Goal: Transaction & Acquisition: Purchase product/service

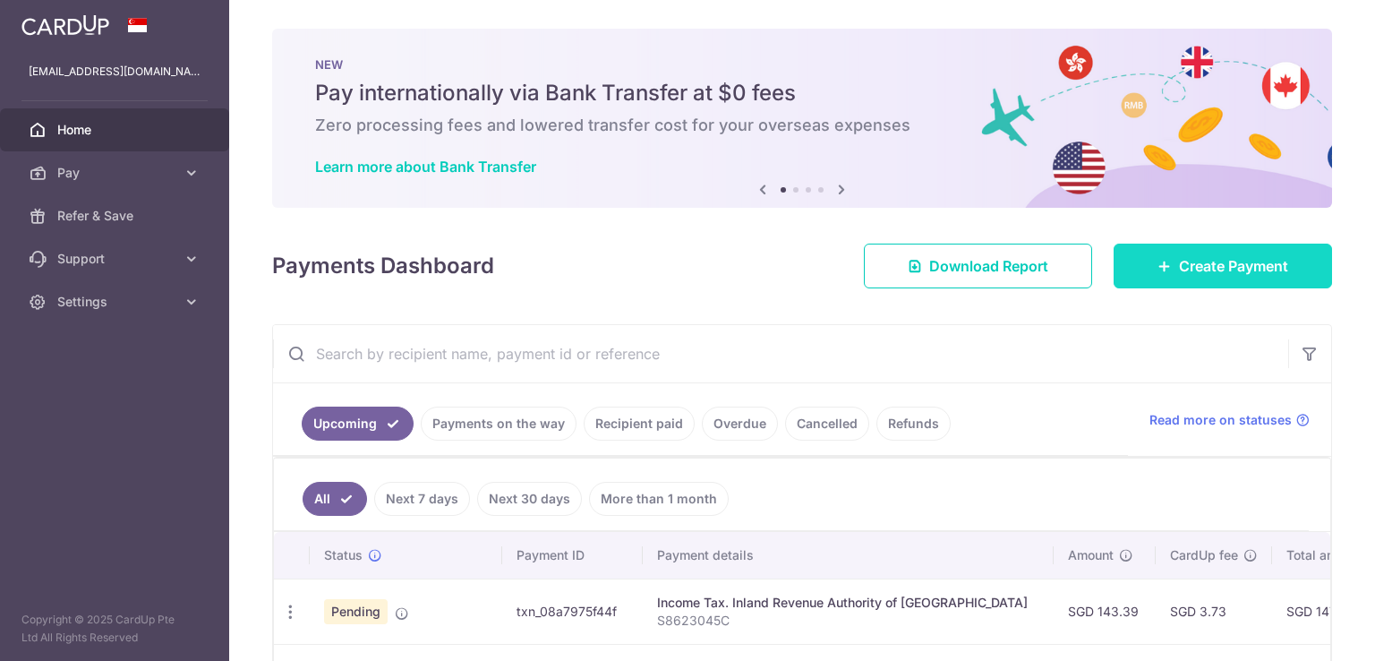
click at [1161, 259] on icon at bounding box center [1165, 266] width 14 height 14
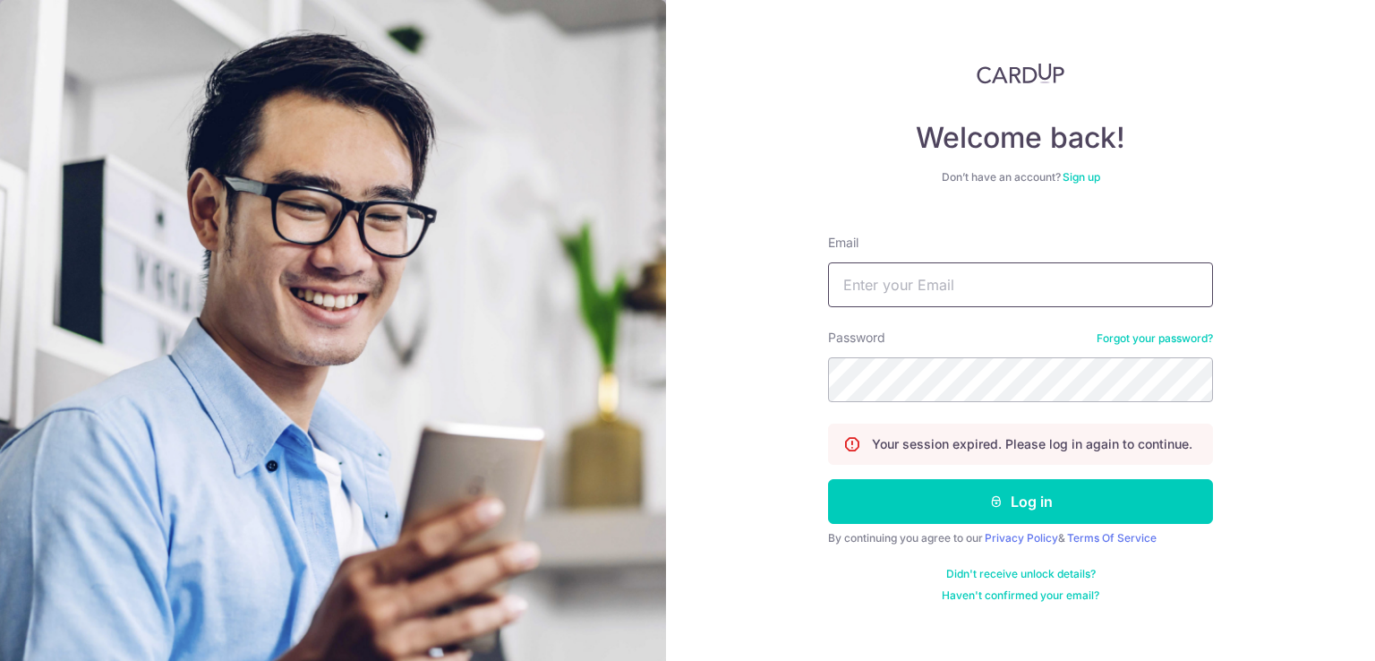
type input "sulastrikamis@gmail.com"
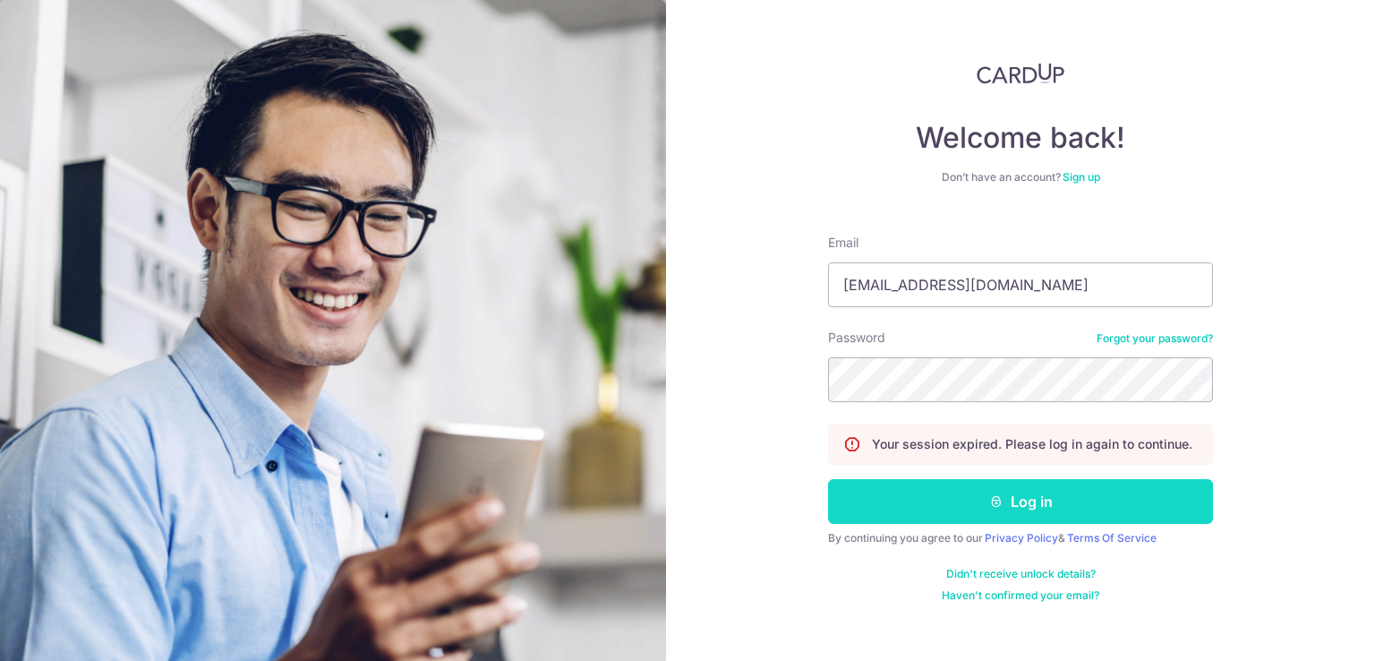
click at [1038, 509] on button "Log in" at bounding box center [1020, 501] width 385 height 45
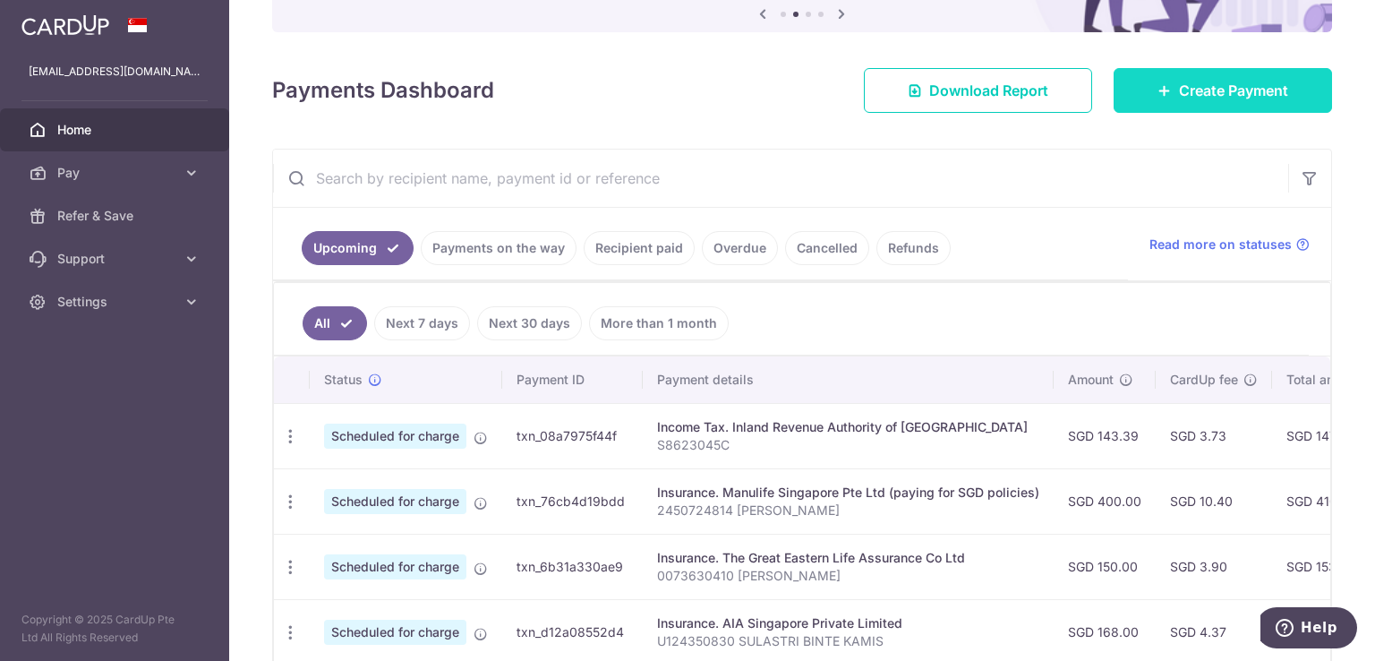
click at [1168, 108] on link "Create Payment" at bounding box center [1223, 90] width 218 height 45
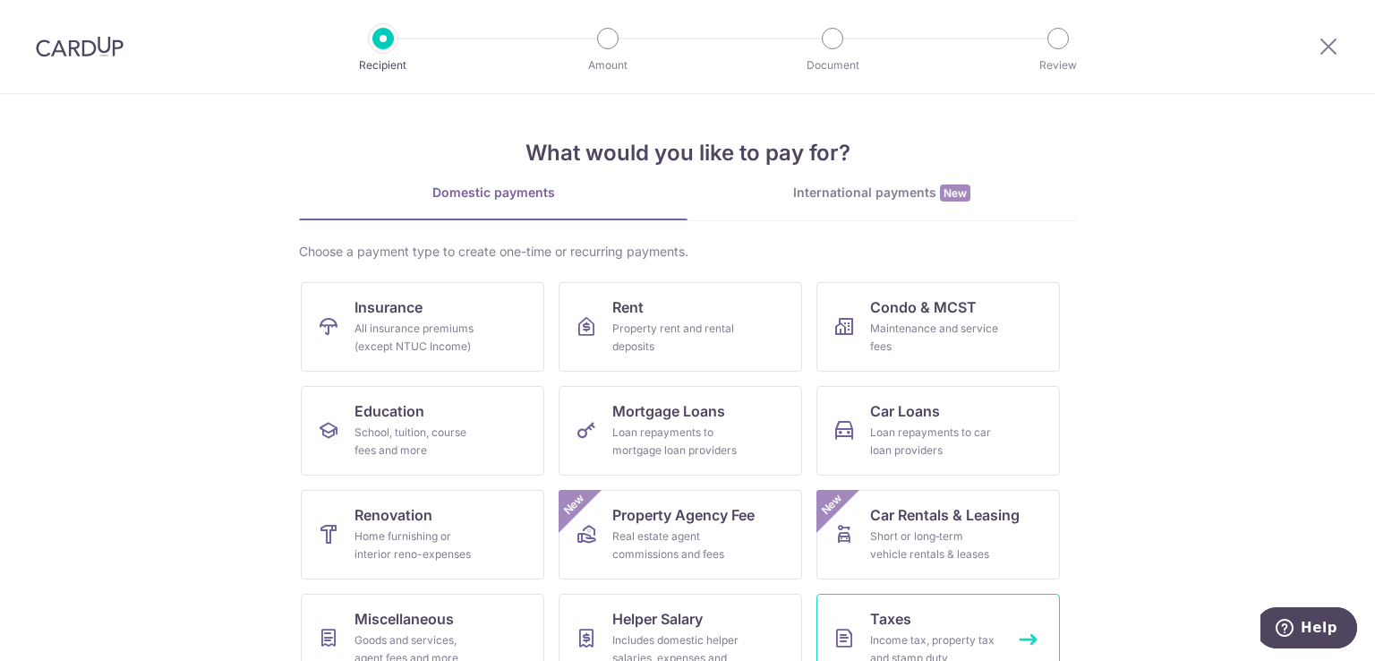
click at [977, 624] on link "Taxes Income tax, property tax and stamp duty" at bounding box center [939, 639] width 244 height 90
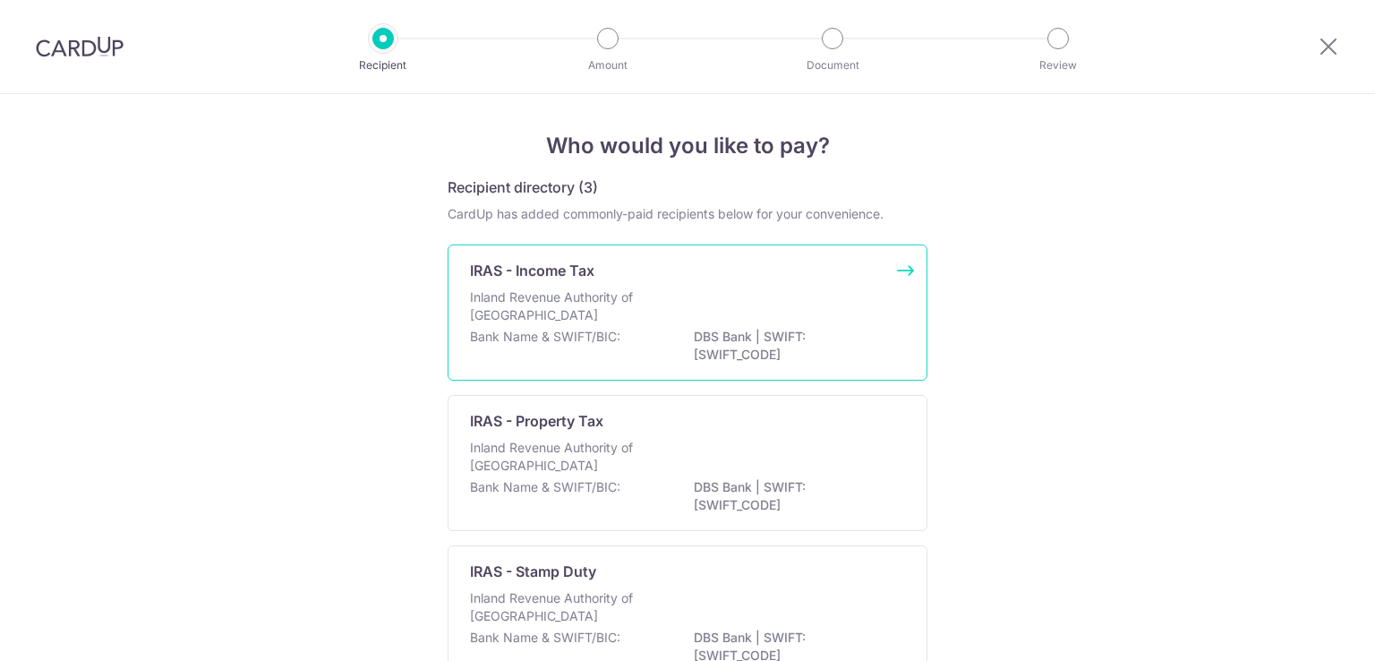
drag, startPoint x: 0, startPoint y: 0, endPoint x: 843, endPoint y: 327, distance: 903.8
click at [843, 327] on div "Inland Revenue Authority of Singapore" at bounding box center [687, 307] width 435 height 39
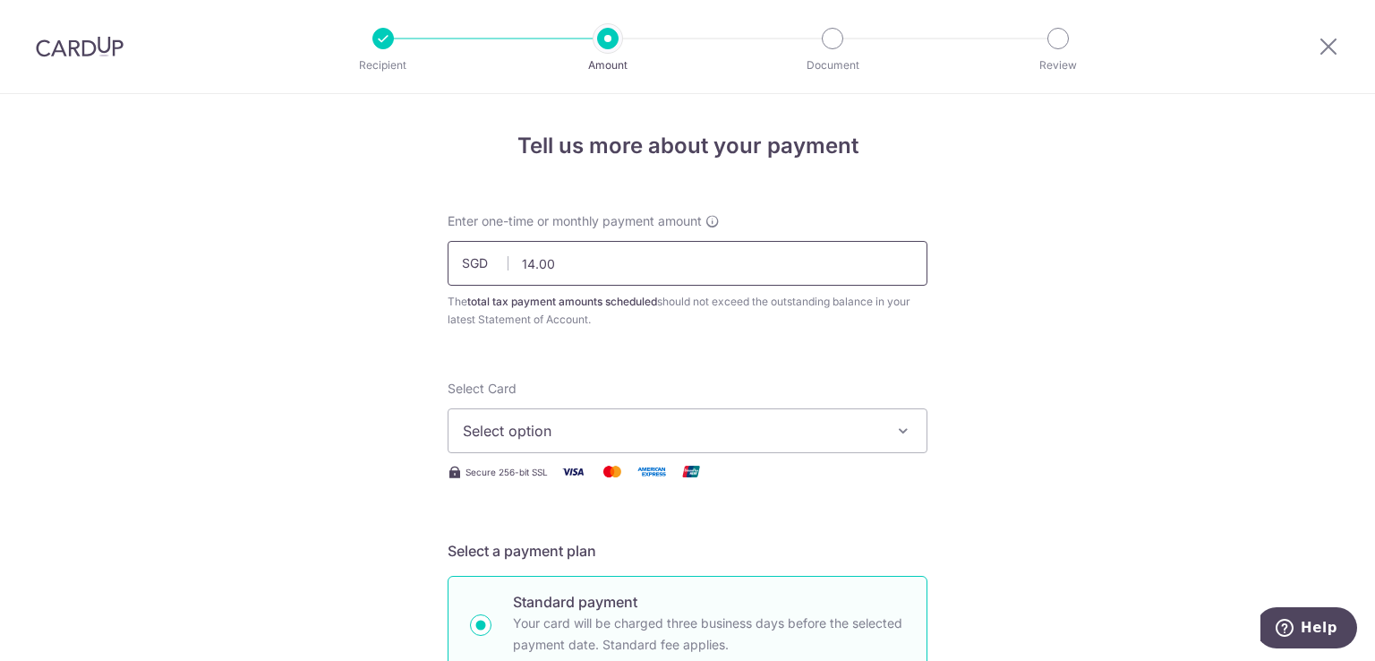
click at [787, 255] on input "14.00" at bounding box center [688, 263] width 480 height 45
type input "1"
type input "143.39"
click at [842, 427] on span "Select option" at bounding box center [671, 430] width 417 height 21
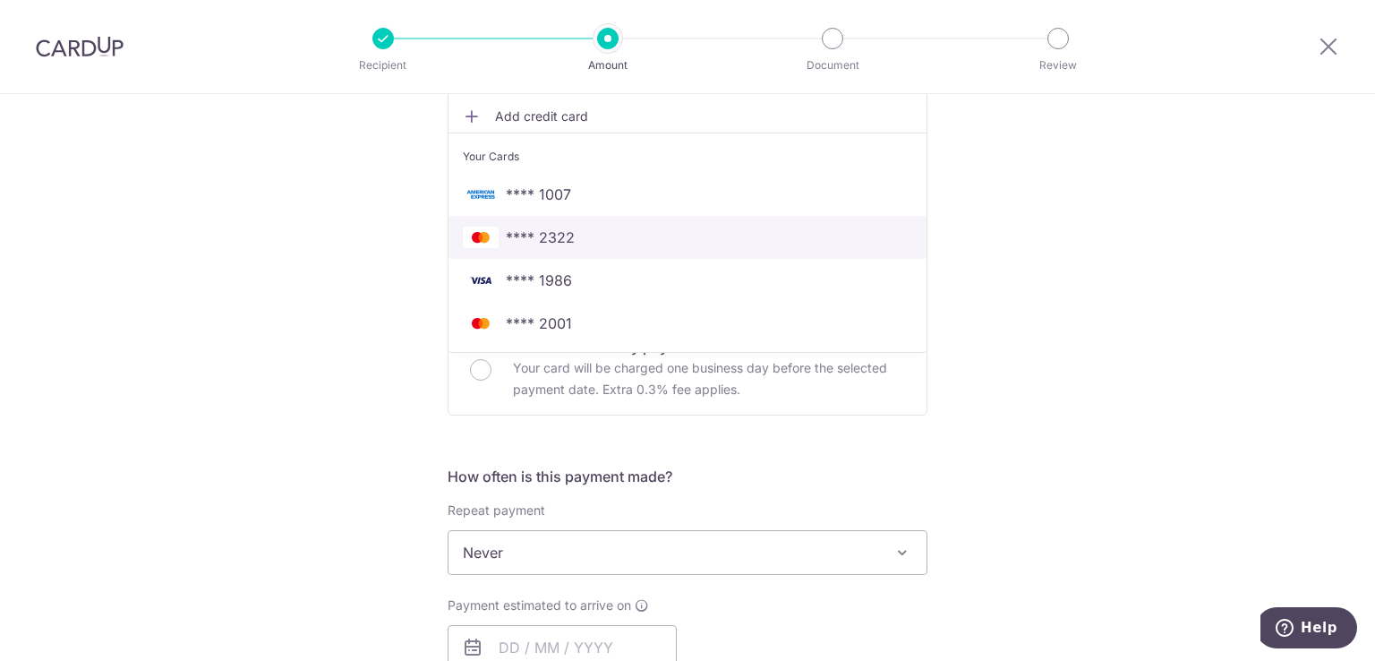
scroll to position [365, 0]
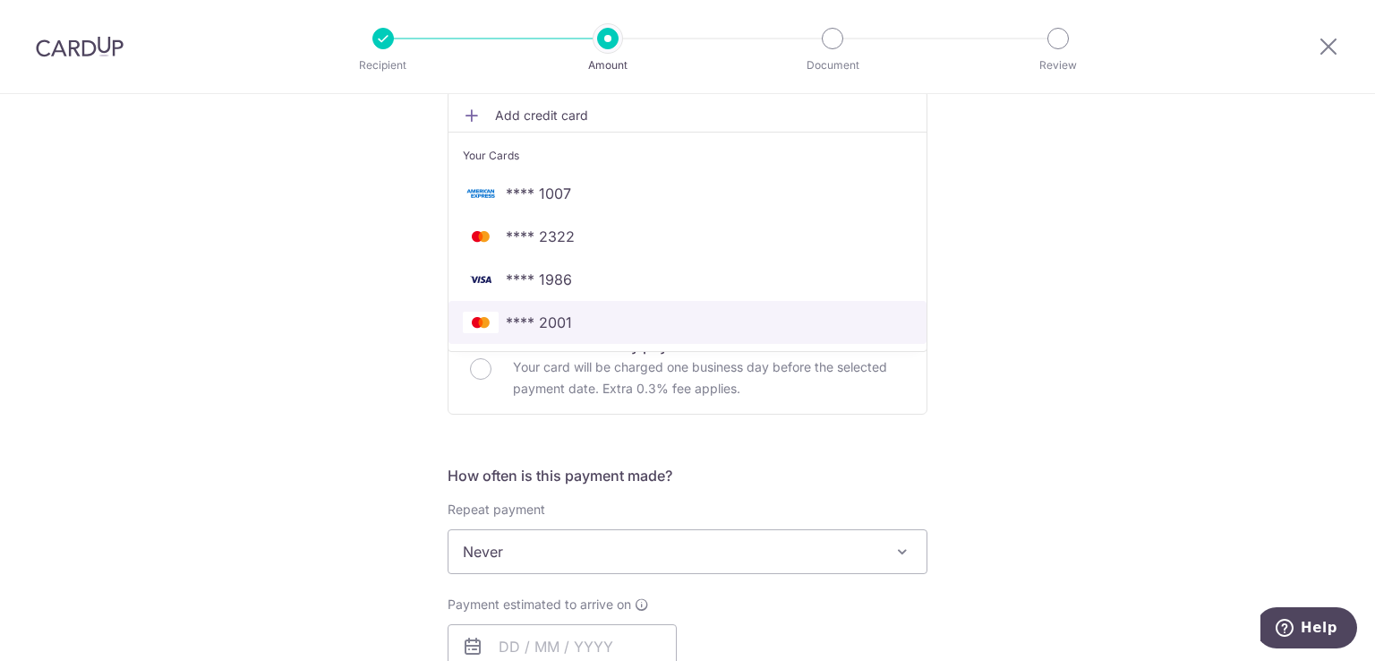
click at [584, 316] on span "**** 2001" at bounding box center [688, 322] width 450 height 21
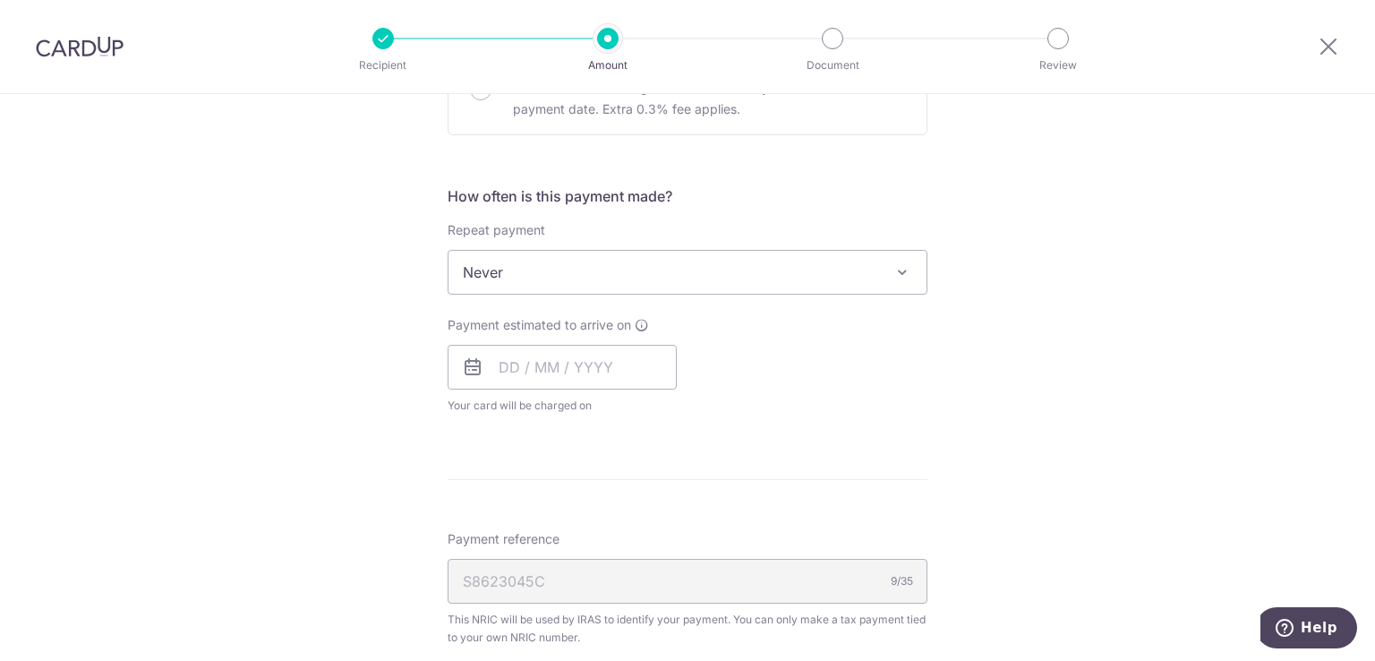
scroll to position [645, 0]
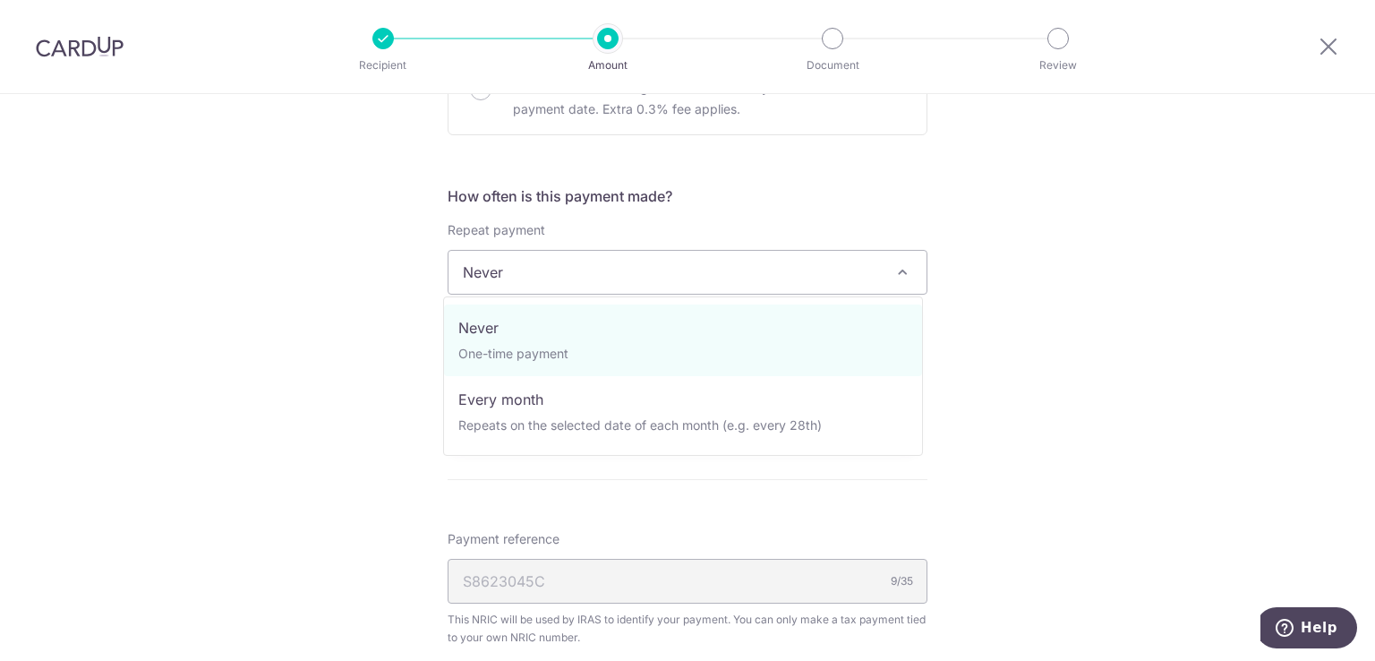
click at [869, 285] on span "Never" at bounding box center [688, 272] width 478 height 43
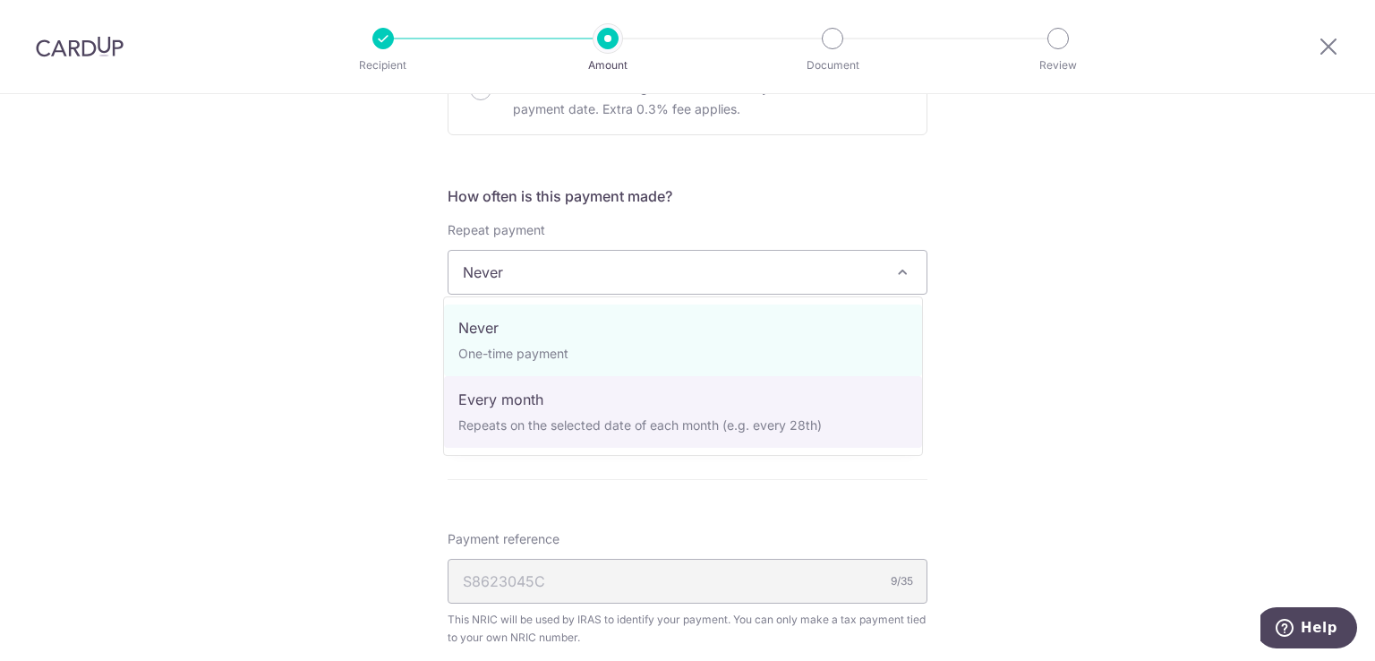
select select "3"
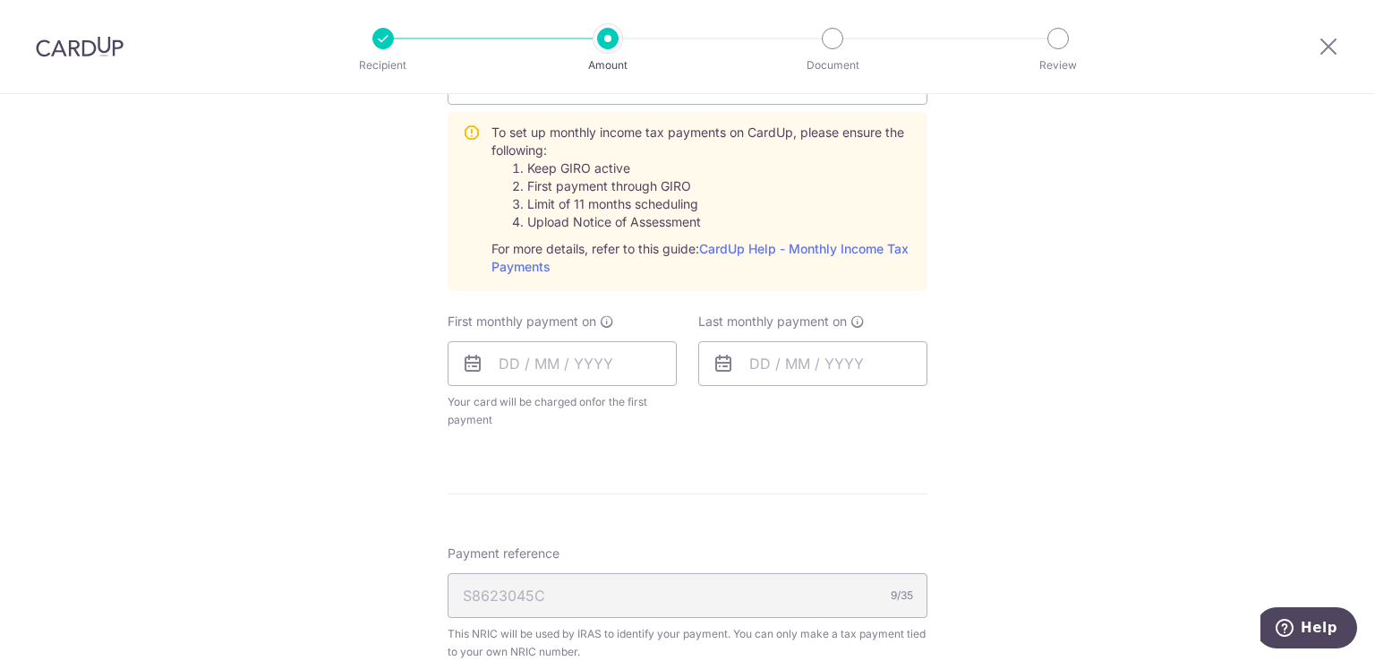
scroll to position [835, 0]
click at [610, 353] on input "text" at bounding box center [562, 363] width 229 height 45
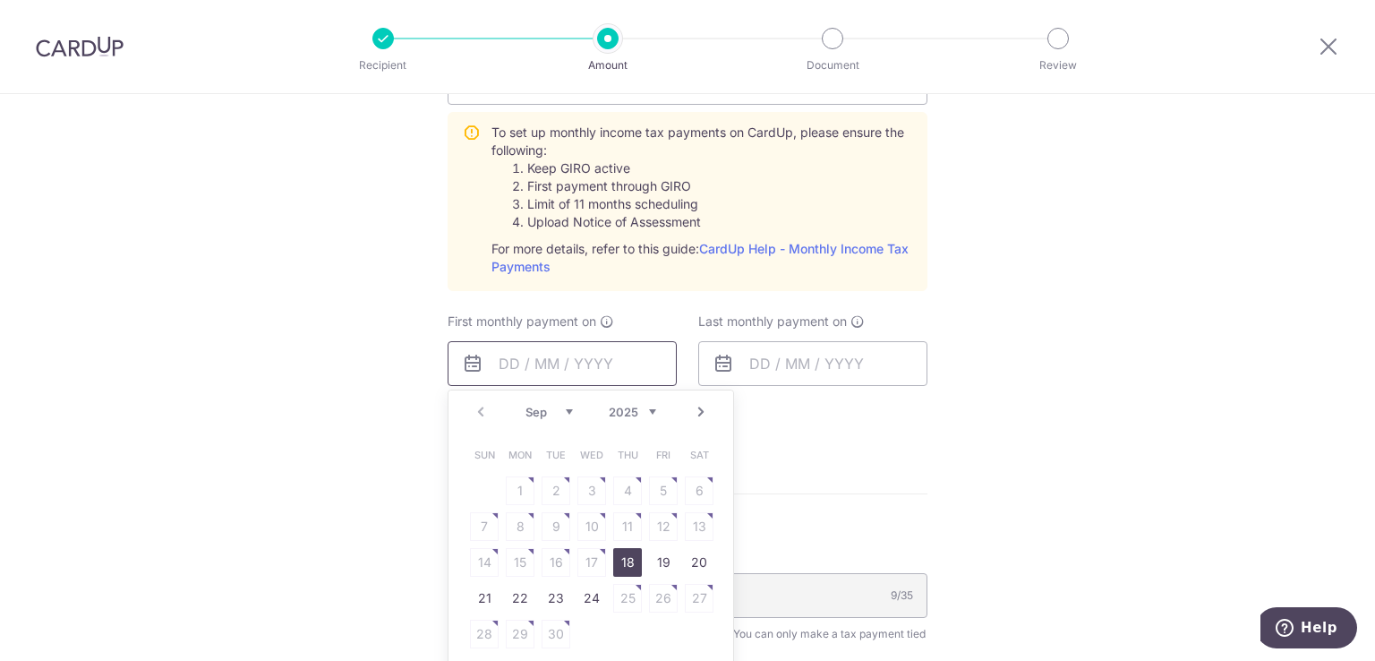
click at [610, 353] on input "text" at bounding box center [562, 363] width 229 height 45
click at [560, 410] on select "Sep Oct Nov Dec" at bounding box center [549, 412] width 47 height 14
click at [587, 530] on link "8" at bounding box center [592, 526] width 29 height 29
type input "[DATE]"
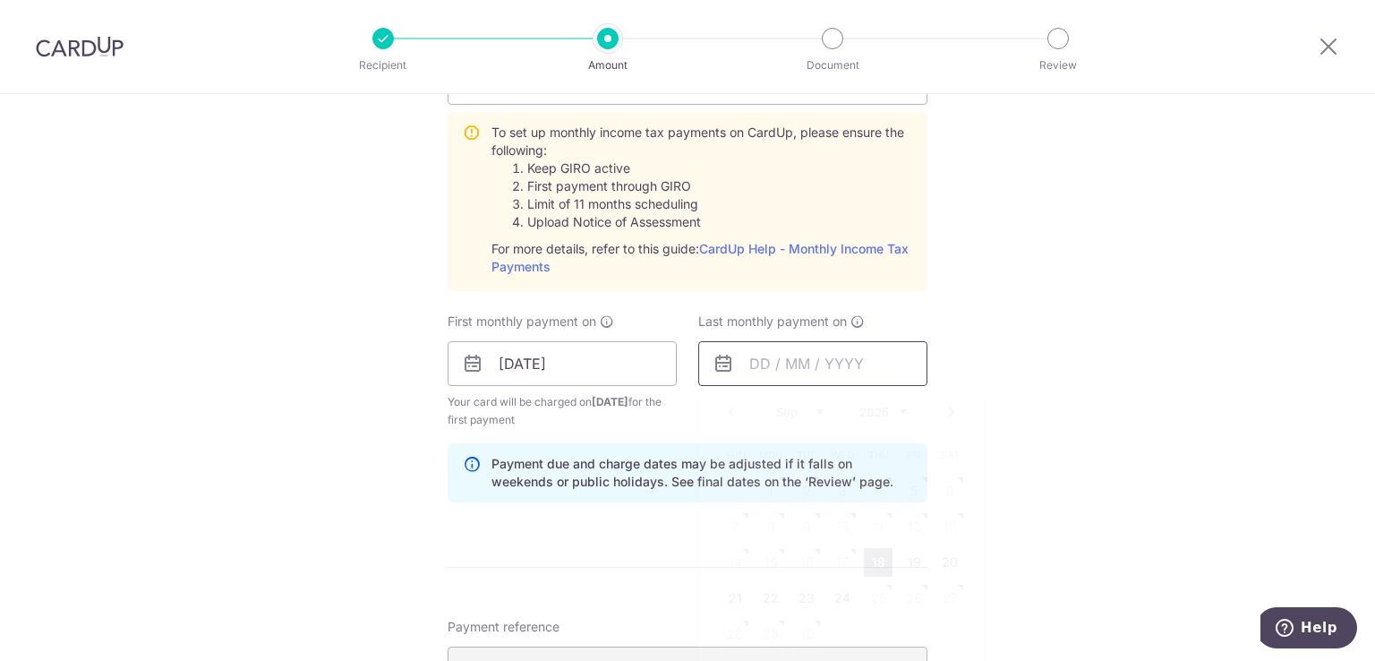
click at [856, 373] on input "text" at bounding box center [812, 363] width 229 height 45
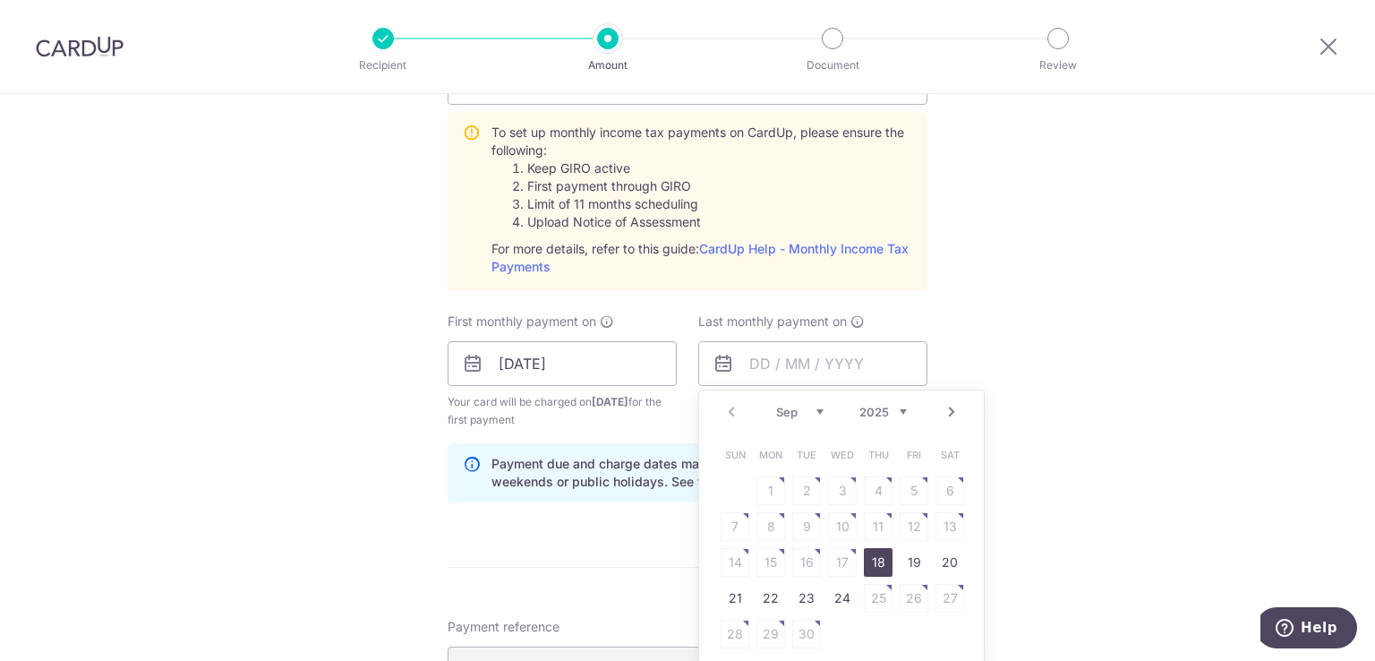
click at [895, 410] on select "2025 2026" at bounding box center [883, 412] width 47 height 14
click at [802, 521] on link "8" at bounding box center [806, 526] width 29 height 29
type input "[DATE]"
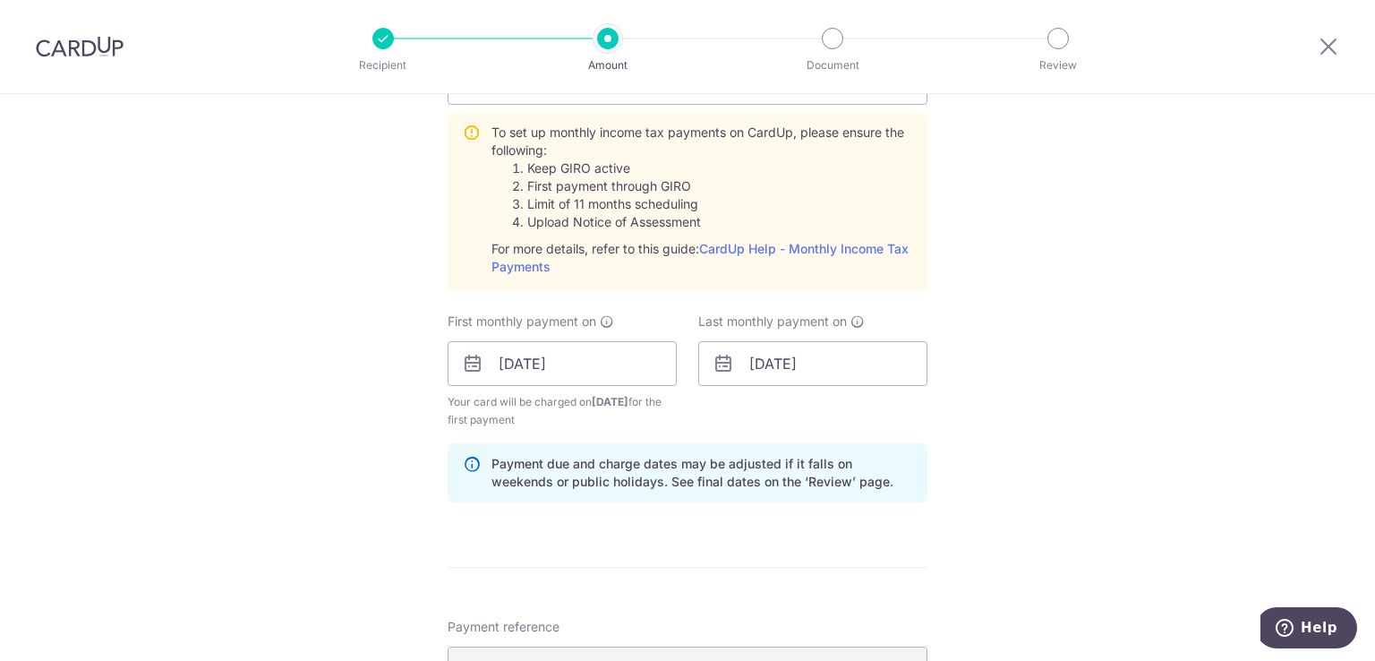
click at [1030, 403] on div "Tell us more about your payment Enter one-time or monthly payment amount SGD 14…" at bounding box center [687, 229] width 1375 height 1940
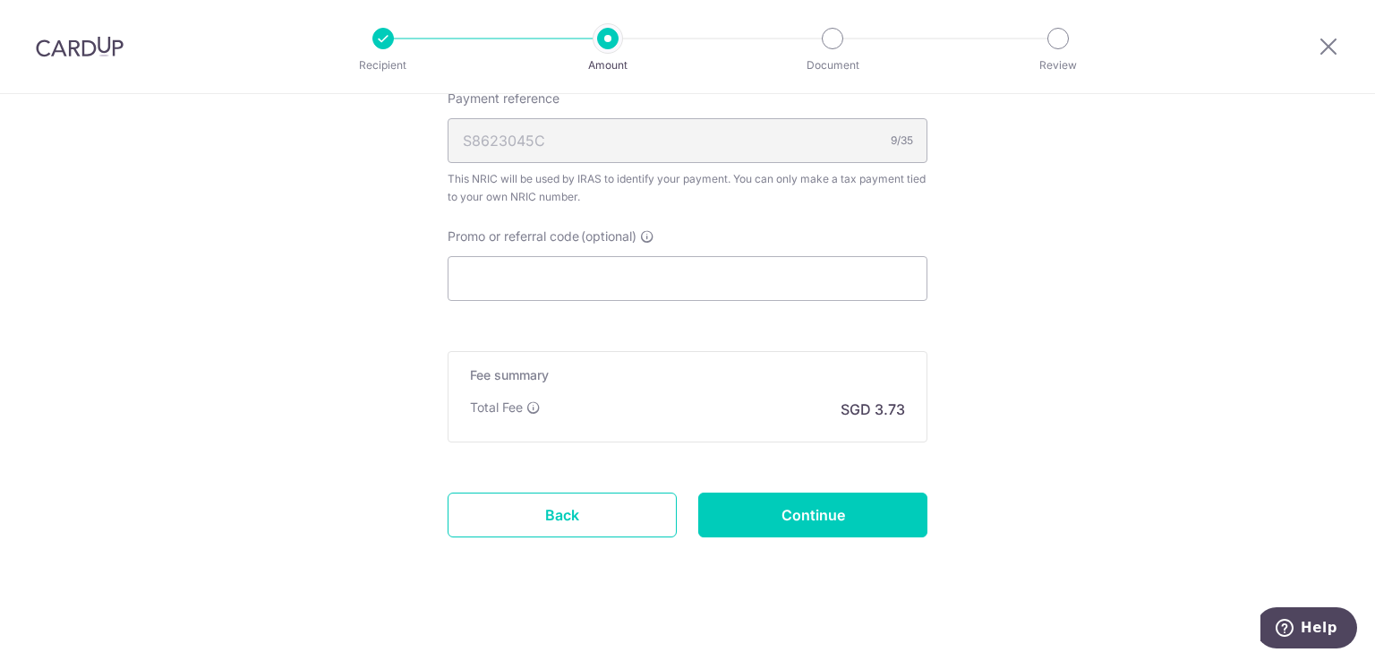
scroll to position [1371, 0]
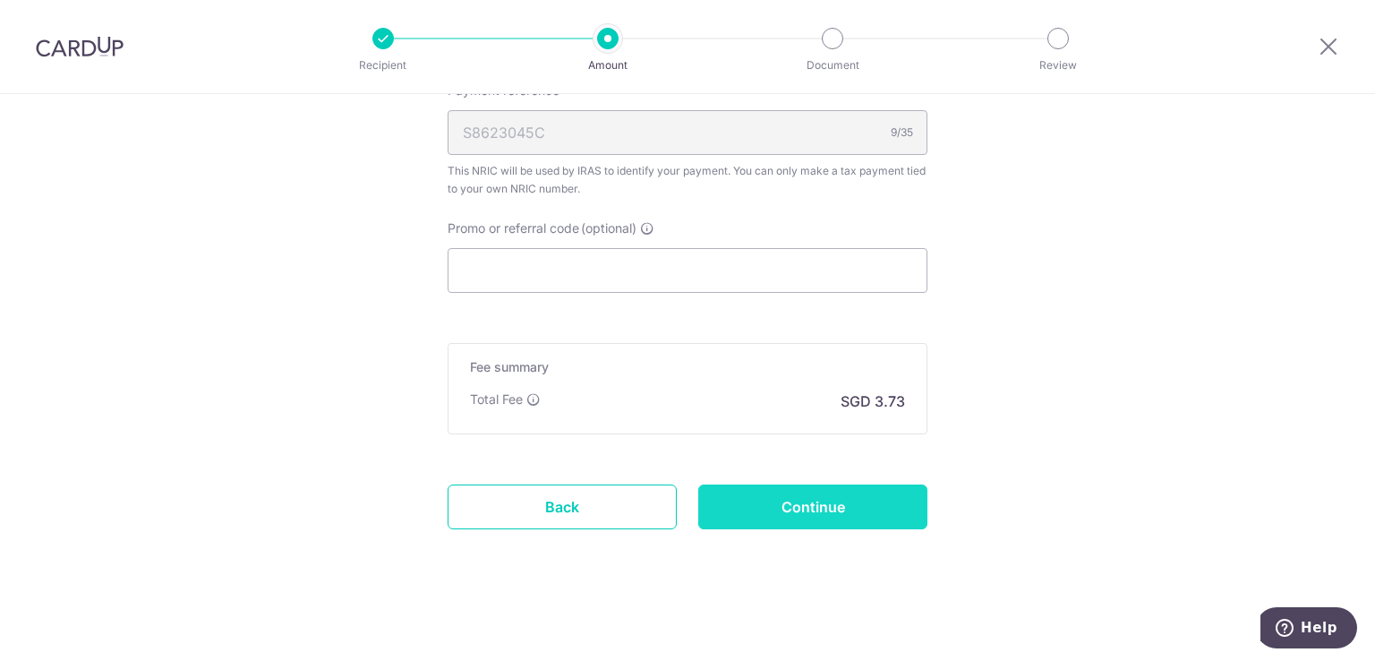
click at [841, 523] on input "Continue" at bounding box center [812, 506] width 229 height 45
type input "Create Schedule"
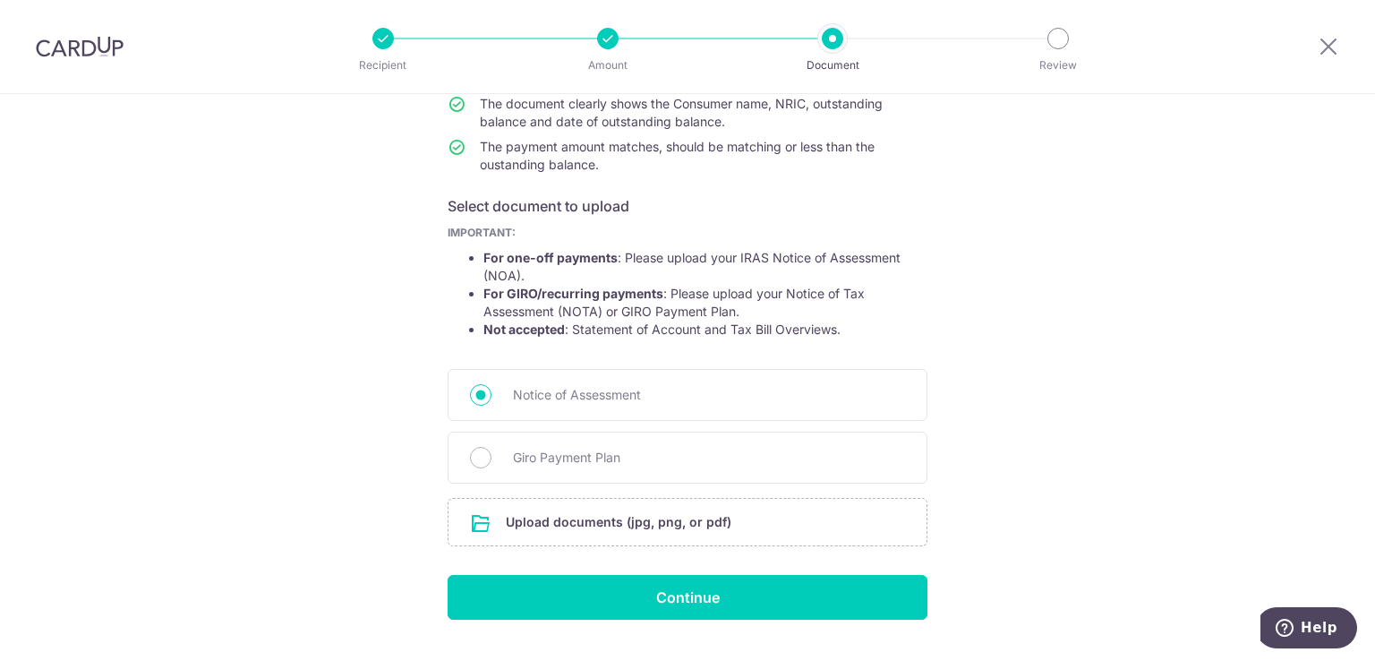
scroll to position [252, 0]
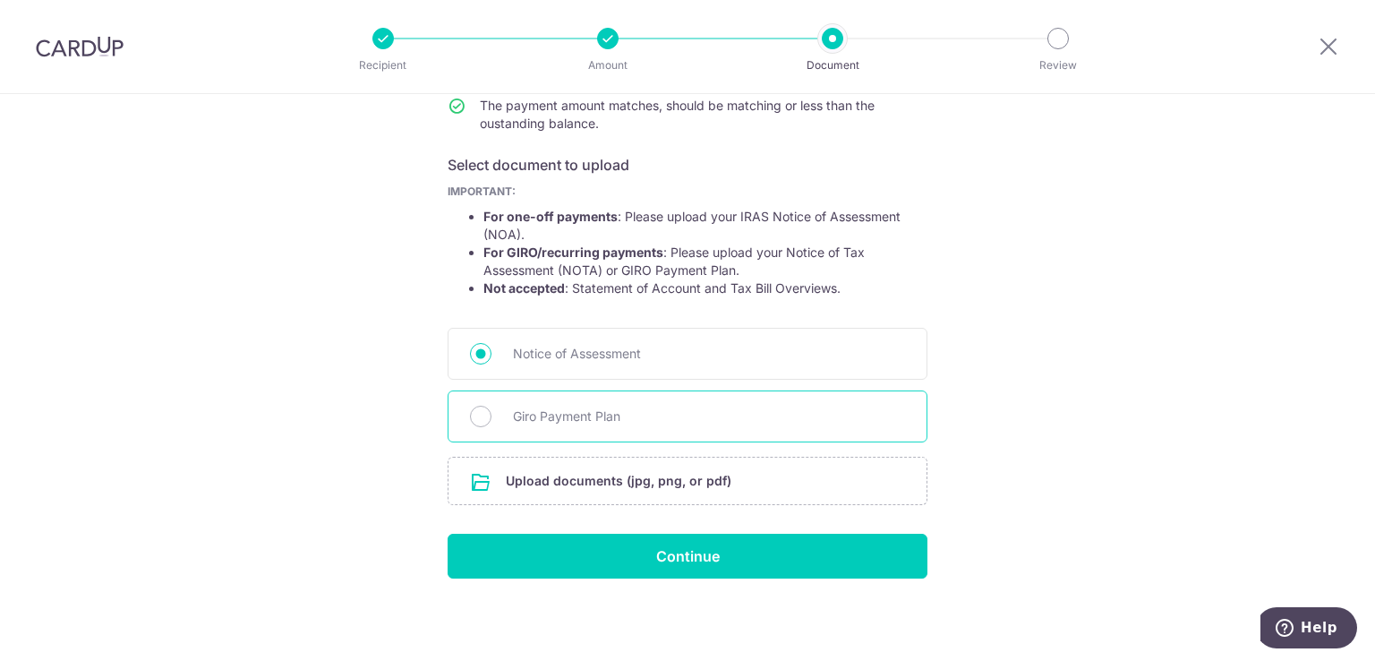
click at [614, 420] on span "Giro Payment Plan" at bounding box center [709, 416] width 392 height 21
click at [492, 420] on input "Giro Payment Plan" at bounding box center [480, 416] width 21 height 21
radio input "true"
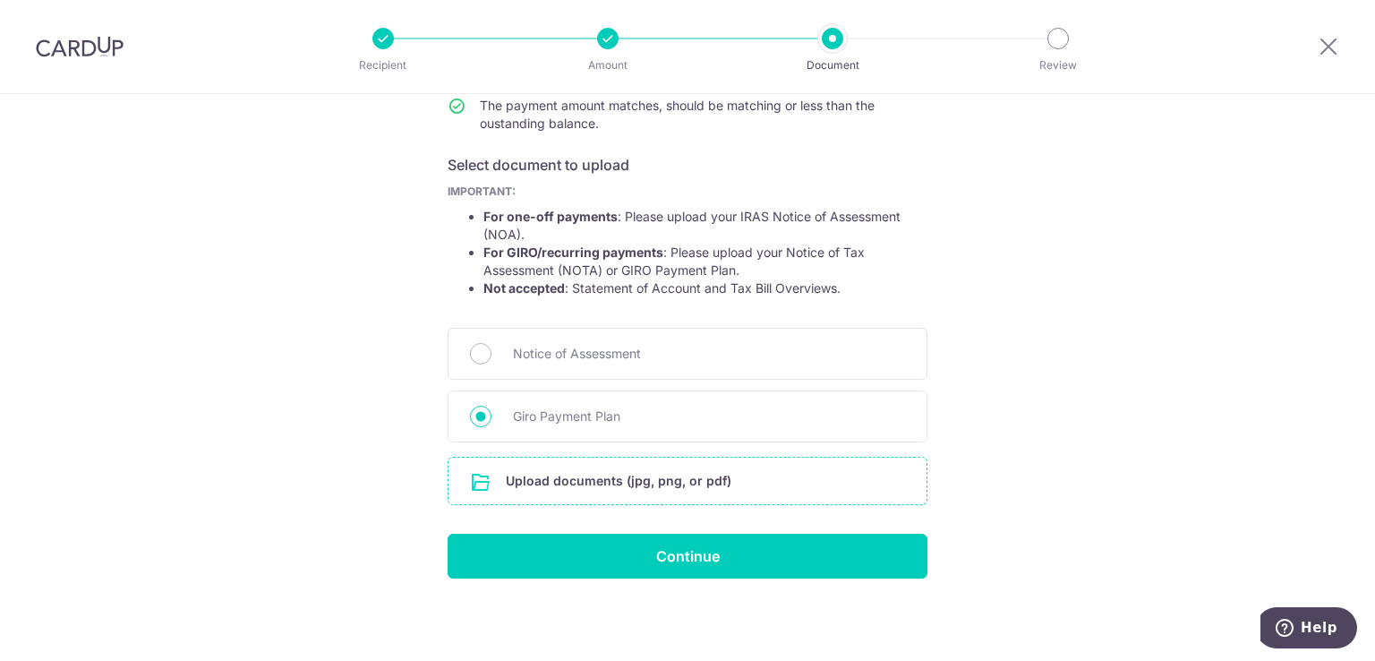
click at [612, 493] on input "file" at bounding box center [688, 481] width 478 height 47
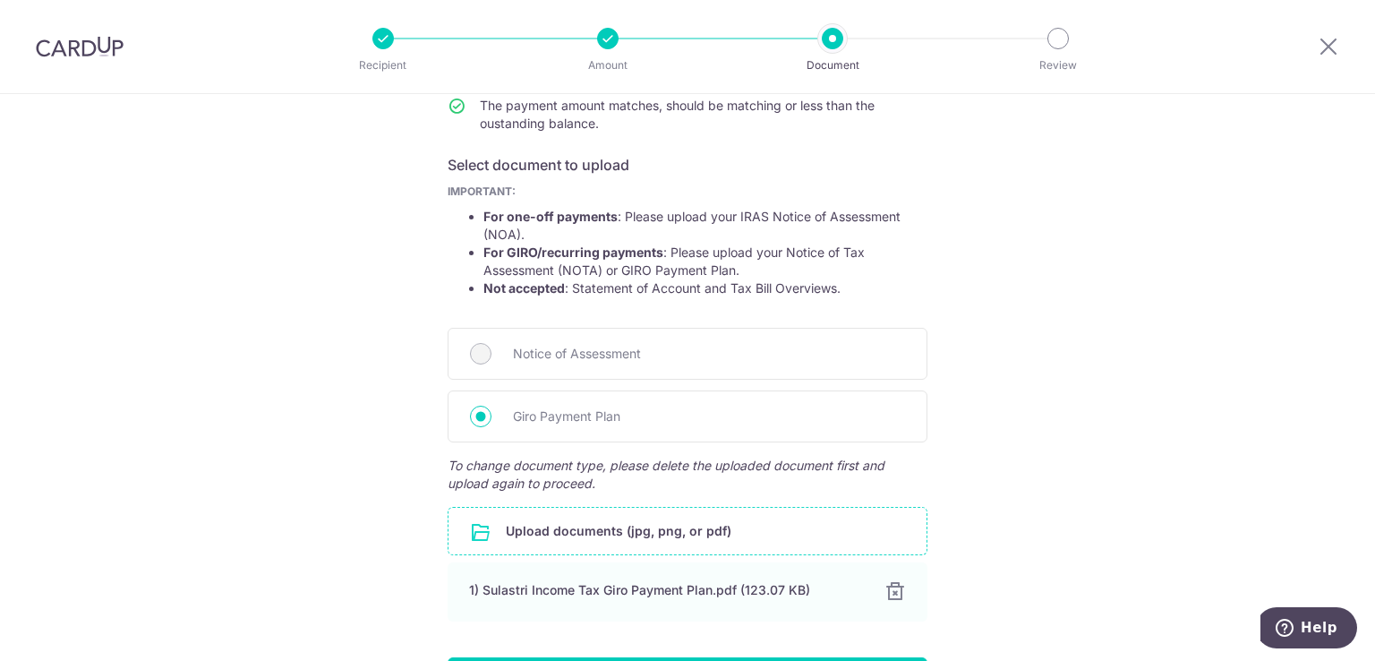
scroll to position [308, 0]
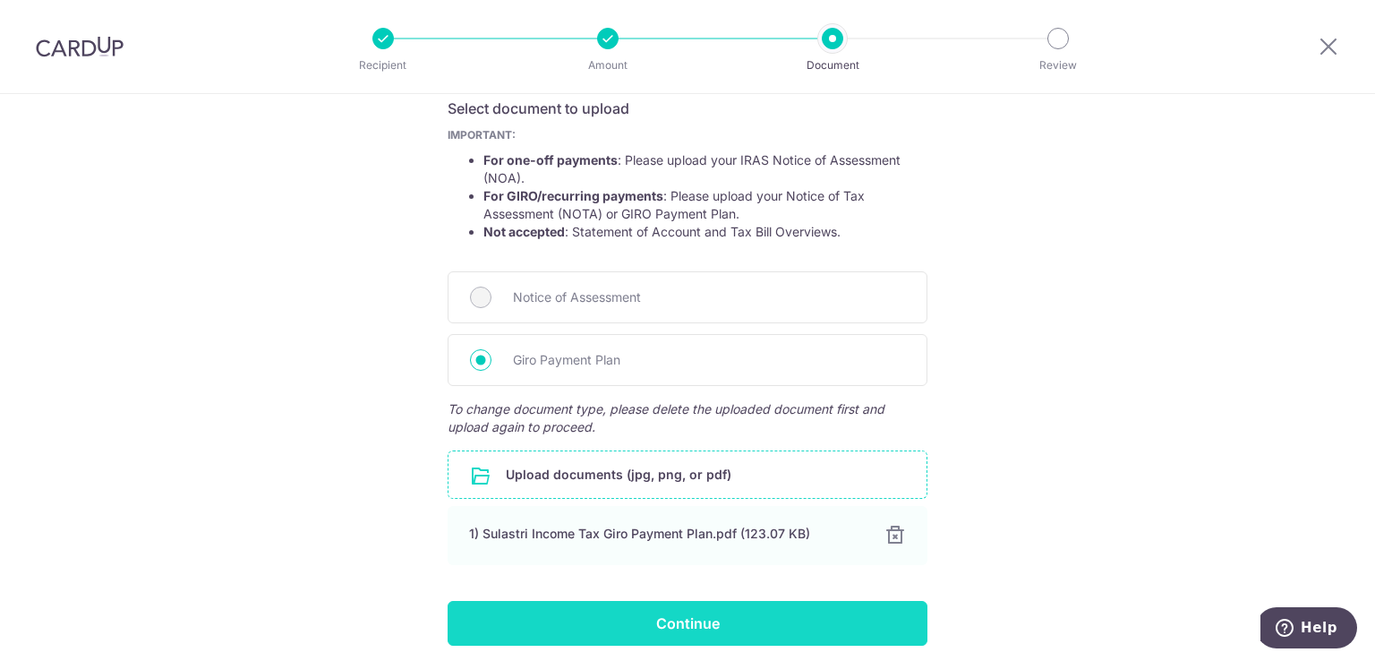
click at [835, 617] on input "Continue" at bounding box center [688, 623] width 480 height 45
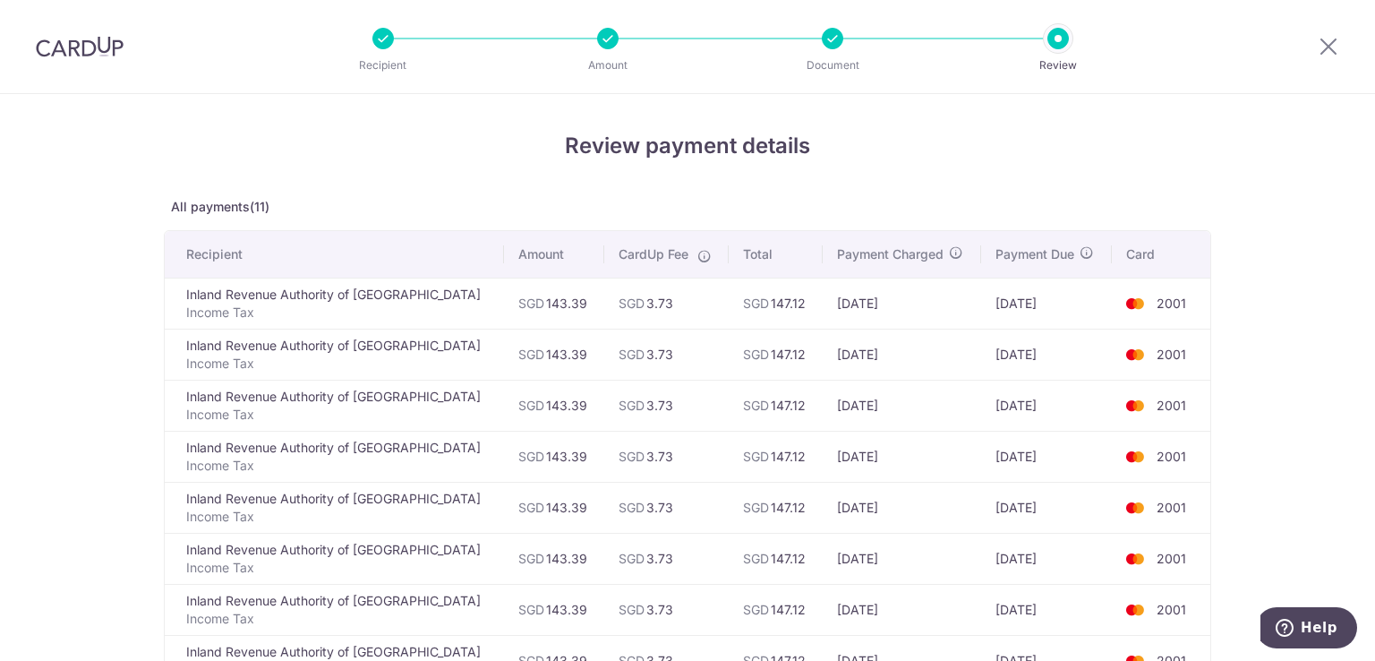
scroll to position [502, 0]
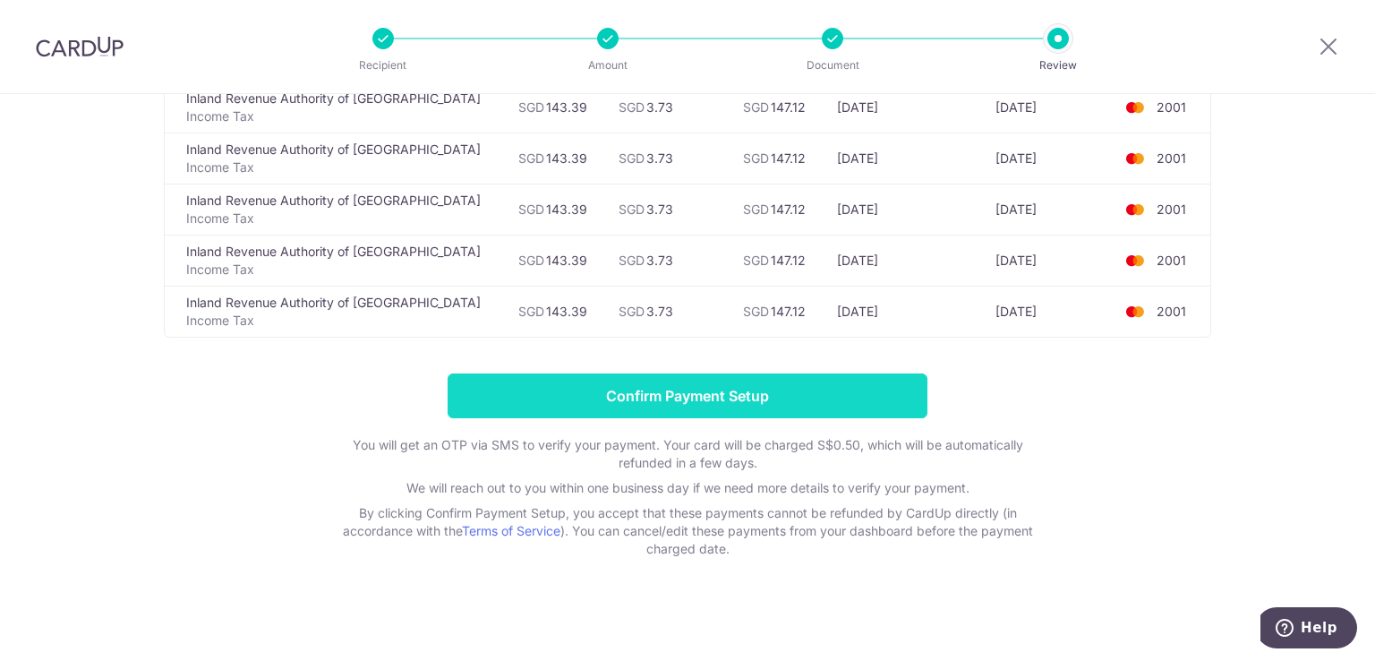
click at [795, 409] on input "Confirm Payment Setup" at bounding box center [688, 395] width 480 height 45
